Goal: Transaction & Acquisition: Obtain resource

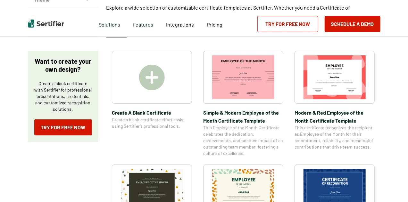
scroll to position [91, 0]
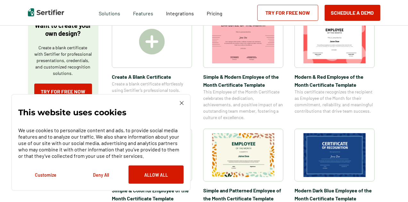
scroll to position [127, 0]
click at [244, 150] on img at bounding box center [243, 155] width 62 height 44
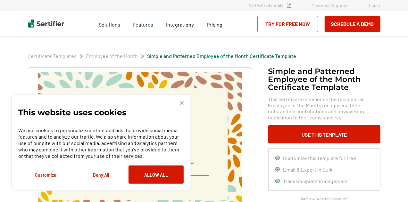
click at [150, 176] on button "Allow All" at bounding box center [155, 175] width 55 height 18
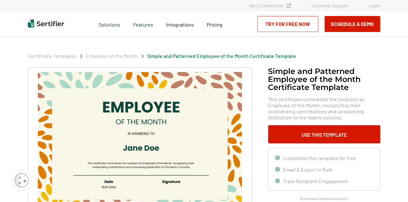
click at [322, 138] on button "Use This Template" at bounding box center [324, 134] width 112 height 18
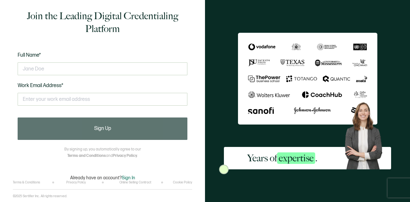
click at [53, 69] on input "text" at bounding box center [103, 68] width 170 height 13
type input "[PERSON_NAME]"
click at [37, 101] on input "text" at bounding box center [103, 99] width 170 height 13
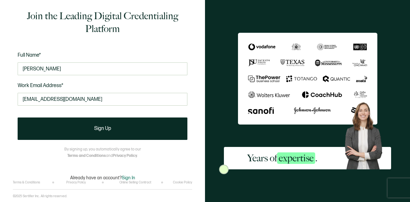
type input "[EMAIL_ADDRESS][DOMAIN_NAME]"
click at [78, 127] on button "Sign Up" at bounding box center [103, 129] width 170 height 22
click at [103, 129] on span "Sign Up" at bounding box center [102, 128] width 17 height 5
